Goal: Check status: Check status

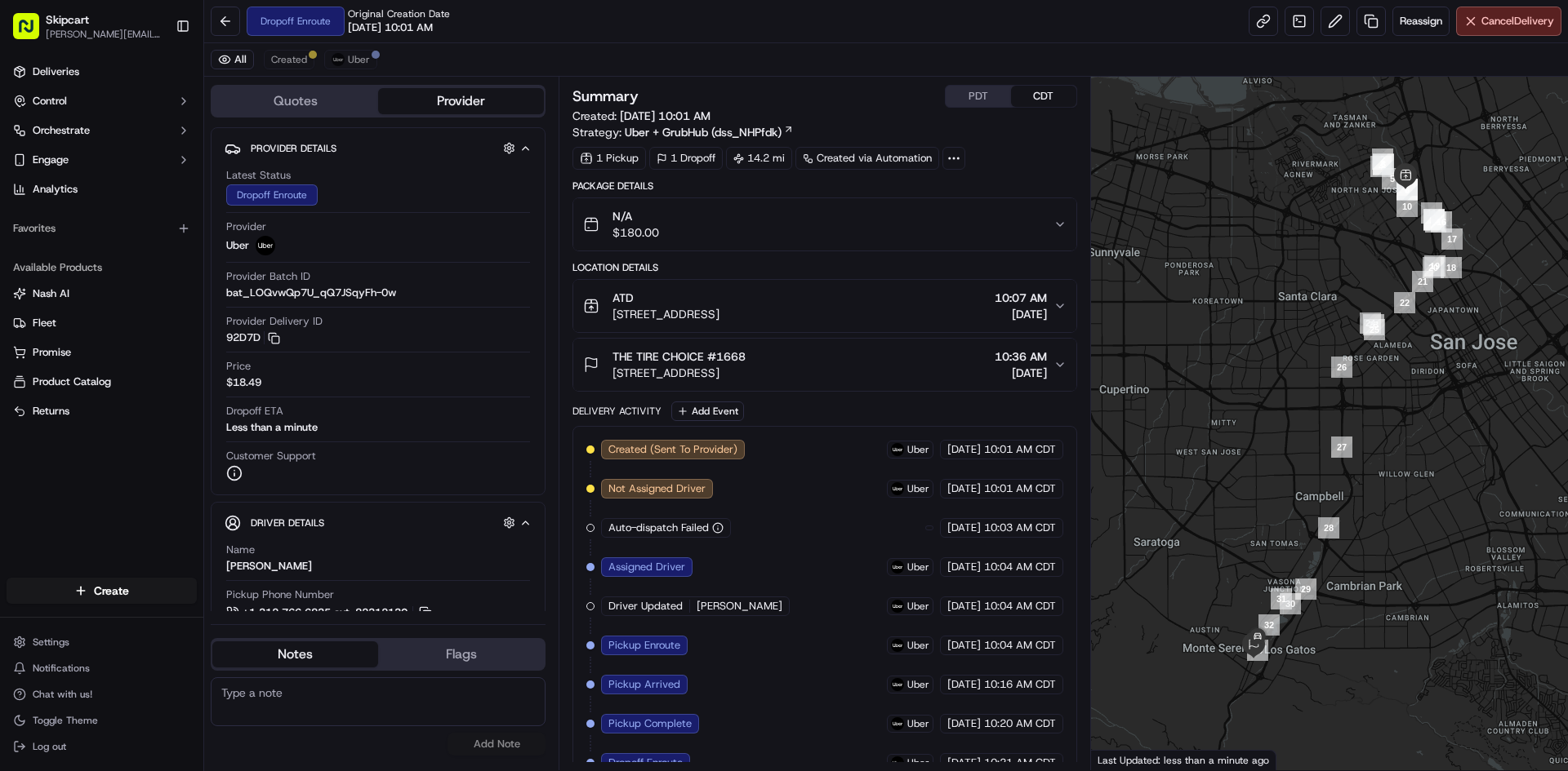
scroll to position [25, 0]
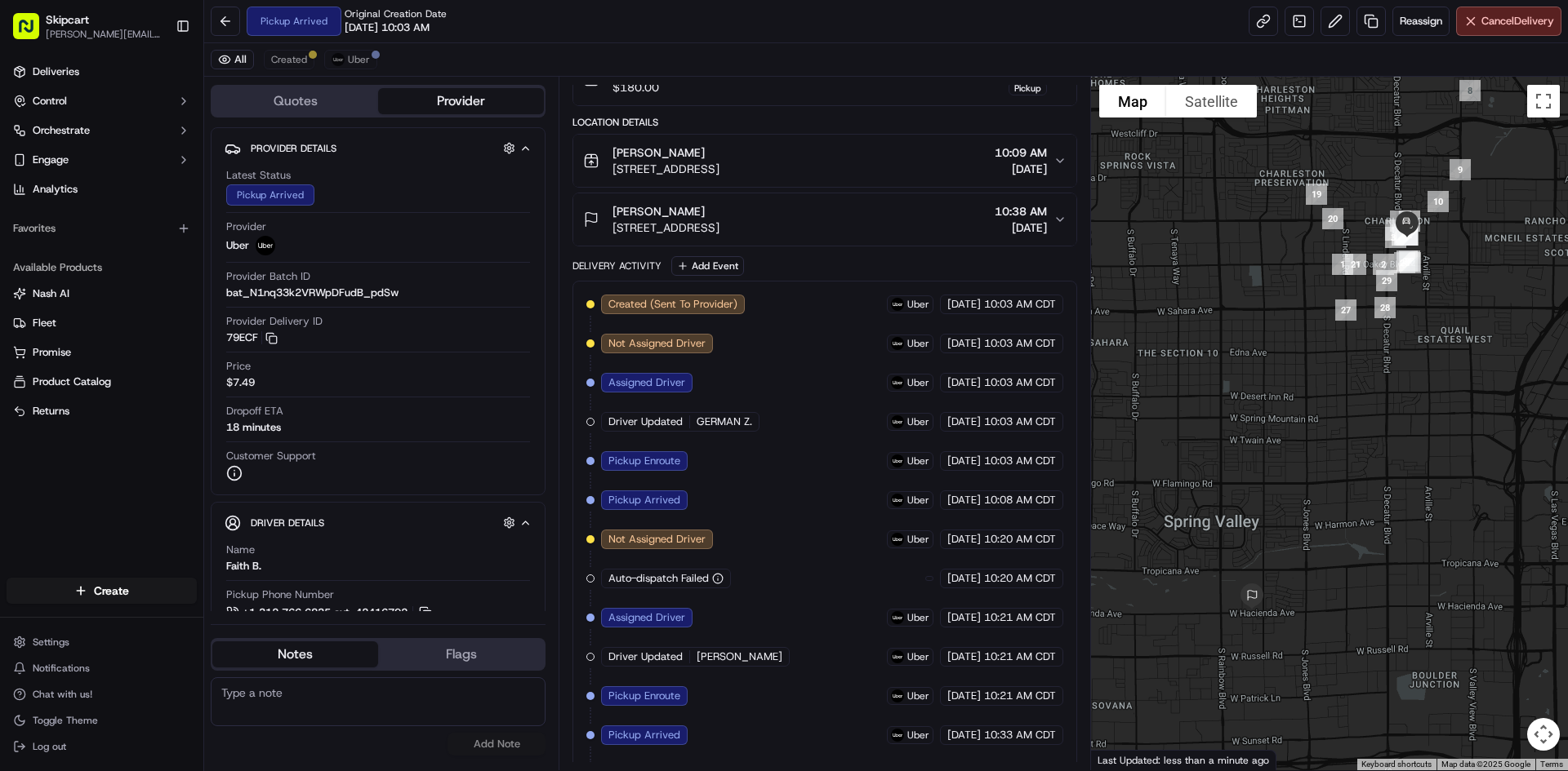
scroll to position [220, 0]
